Goal: Communication & Community: Answer question/provide support

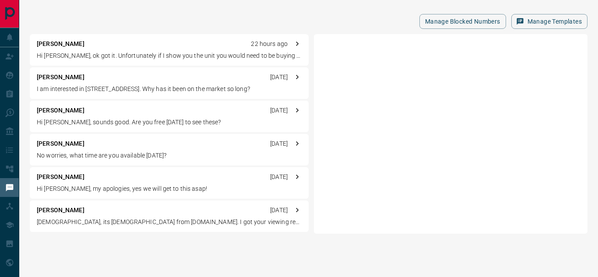
click at [211, 57] on p "Hi [PERSON_NAME], ok got it. Unfortunately if I show you the unit you would nee…" at bounding box center [169, 55] width 265 height 9
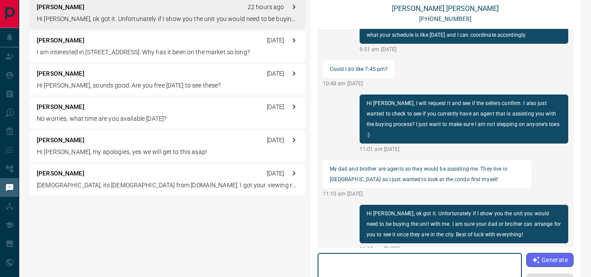
scroll to position [19, 0]
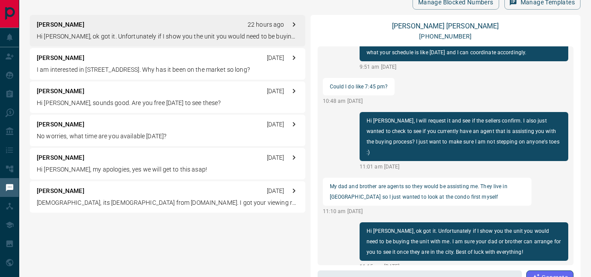
click at [230, 64] on div "[PERSON_NAME] [DATE] I am interested in [STREET_ADDRESS]. Why has it been on th…" at bounding box center [168, 63] width 276 height 31
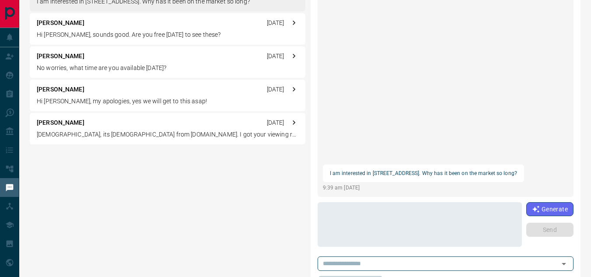
scroll to position [117, 0]
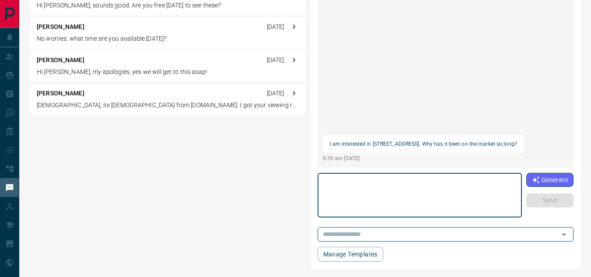
click at [407, 188] on textarea at bounding box center [420, 195] width 192 height 37
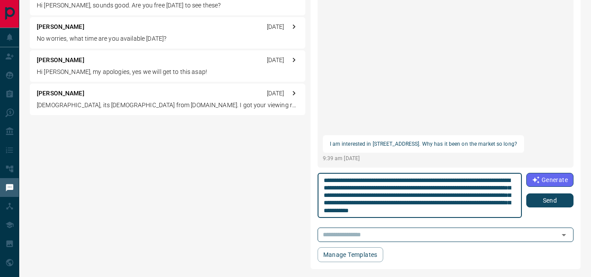
scroll to position [0, 0]
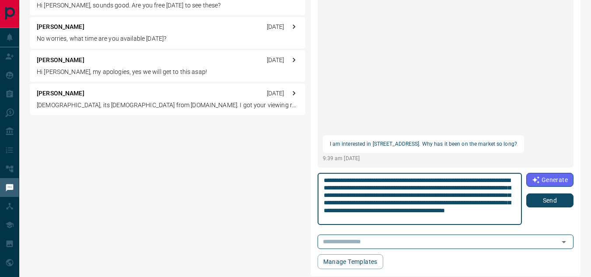
type textarea "**********"
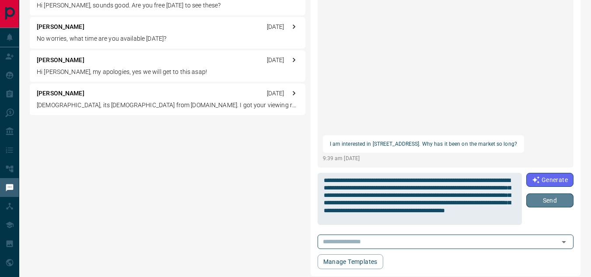
click at [540, 204] on button "Send" at bounding box center [549, 200] width 47 height 14
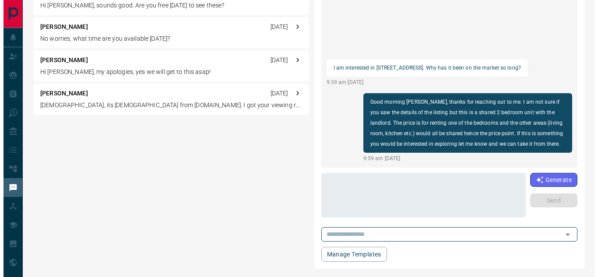
scroll to position [0, 0]
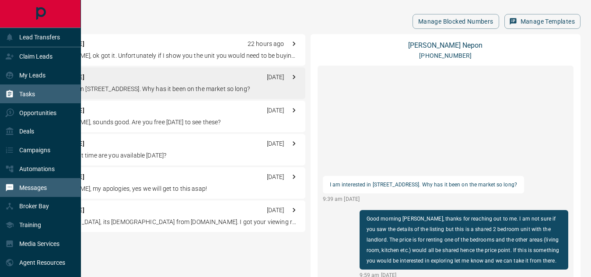
click at [44, 97] on div "Tasks" at bounding box center [40, 93] width 81 height 19
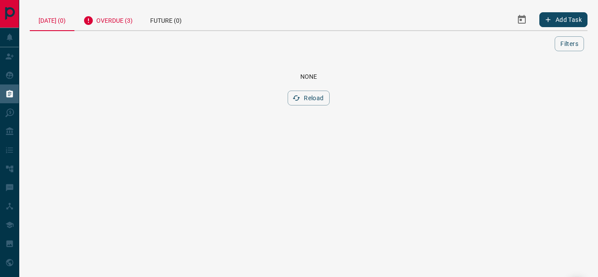
click at [129, 19] on div "Overdue (3)" at bounding box center [107, 19] width 67 height 21
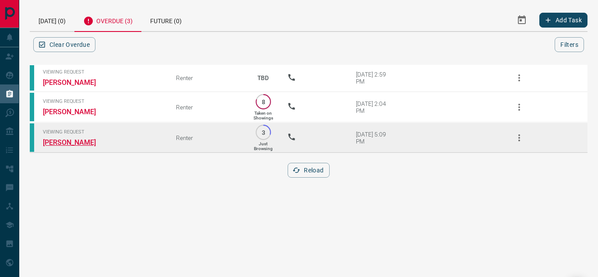
click at [94, 145] on link "[PERSON_NAME]" at bounding box center [76, 142] width 66 height 8
